Goal: Subscribe to service/newsletter

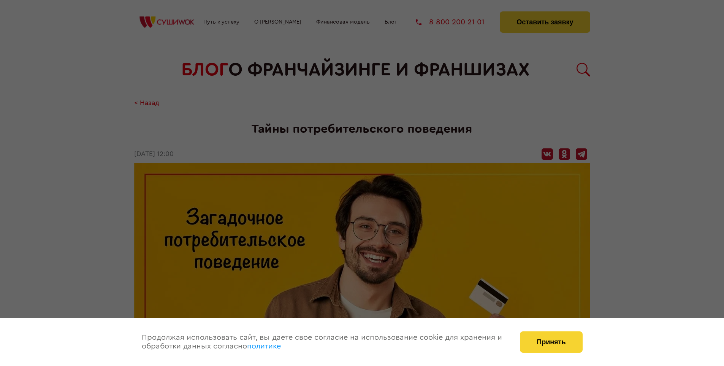
scroll to position [537, 0]
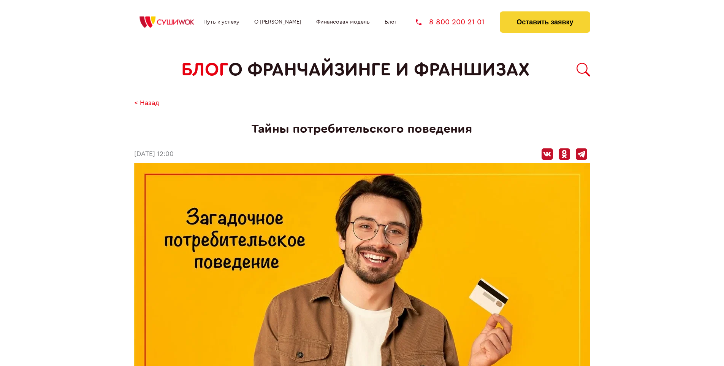
scroll to position [537, 0]
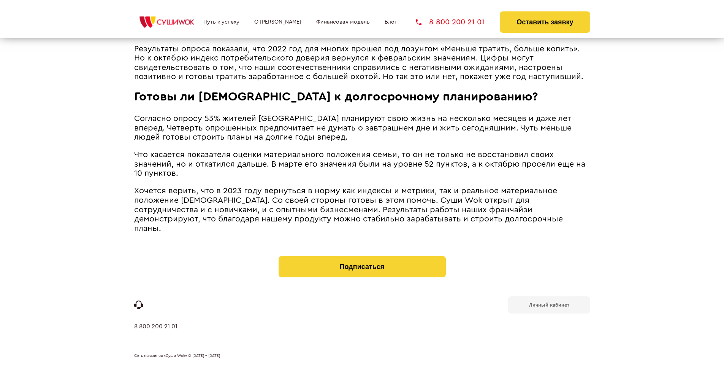
click at [549, 304] on b "Личный кабинет" at bounding box center [549, 304] width 40 height 5
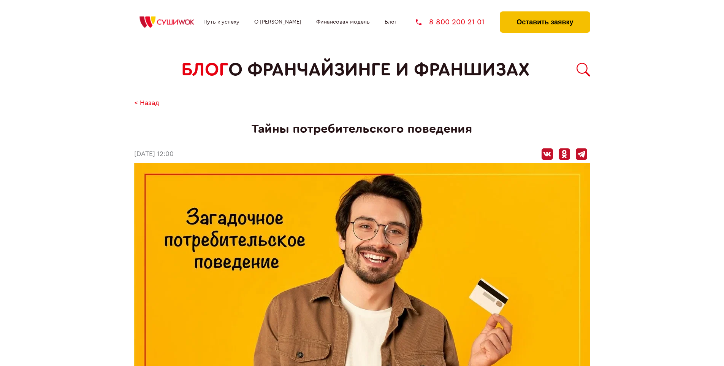
click at [545, 13] on button "Оставить заявку" at bounding box center [545, 21] width 90 height 21
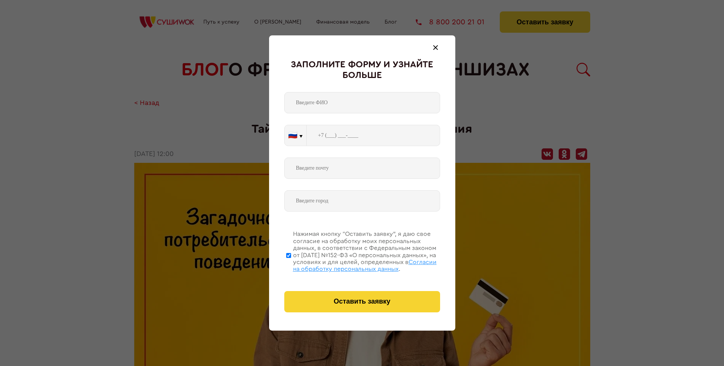
click at [352, 264] on span "Согласии на обработку персональных данных" at bounding box center [365, 265] width 144 height 13
click at [291, 264] on input "Нажимая кнопку “Оставить заявку”, я даю свое согласие на обработку моих персона…" at bounding box center [288, 255] width 5 height 61
checkbox input "false"
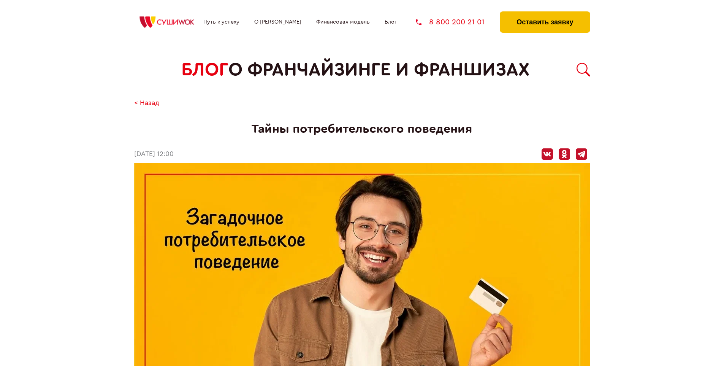
click at [545, 13] on button "Оставить заявку" at bounding box center [545, 21] width 90 height 21
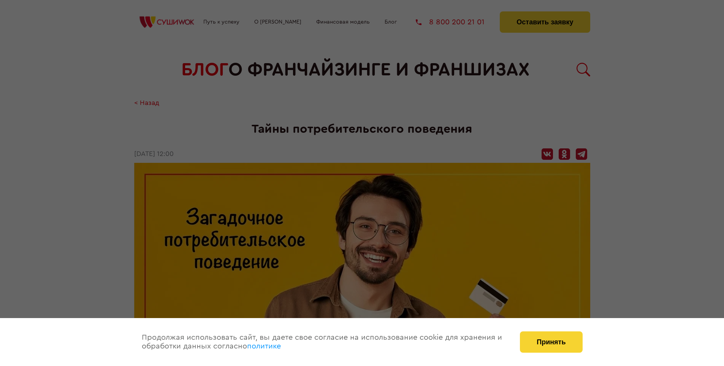
scroll to position [537, 0]
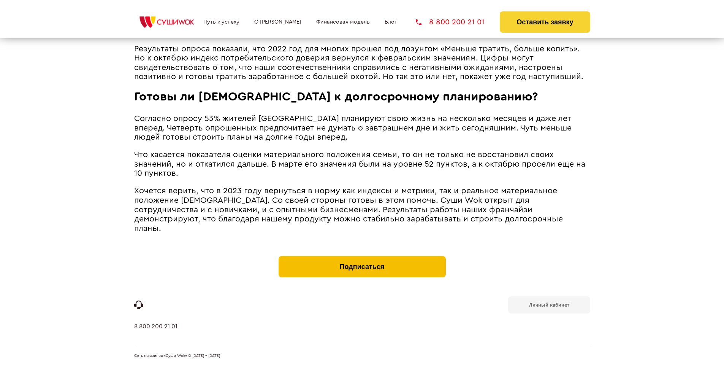
click at [362, 258] on button "Подписаться" at bounding box center [362, 266] width 167 height 21
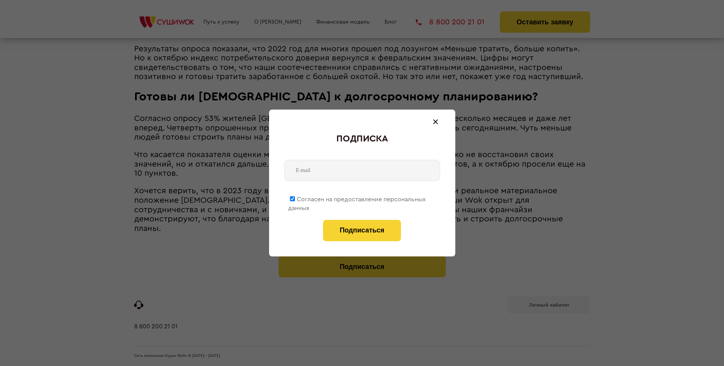
click at [357, 198] on span "Согласен на предоставление персональных данных" at bounding box center [357, 203] width 138 height 15
click at [295, 198] on input "Согласен на предоставление персональных данных" at bounding box center [292, 198] width 5 height 5
checkbox input "false"
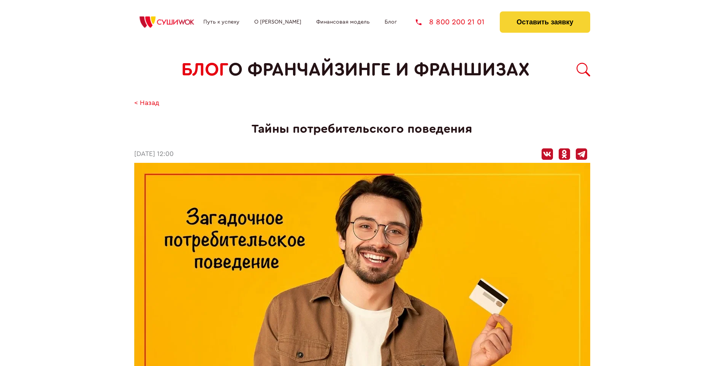
scroll to position [537, 0]
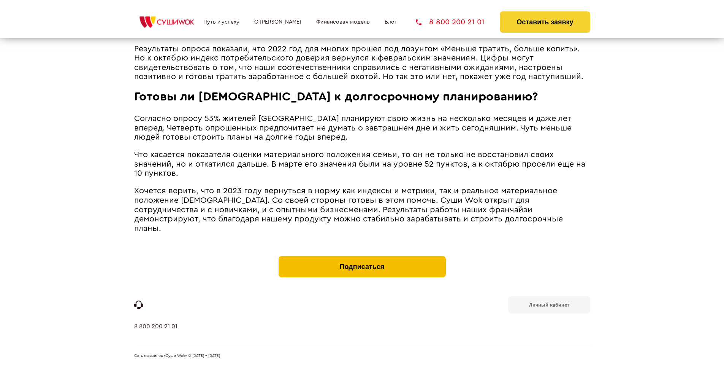
click at [362, 258] on button "Подписаться" at bounding box center [362, 266] width 167 height 21
